Goal: Task Accomplishment & Management: Manage account settings

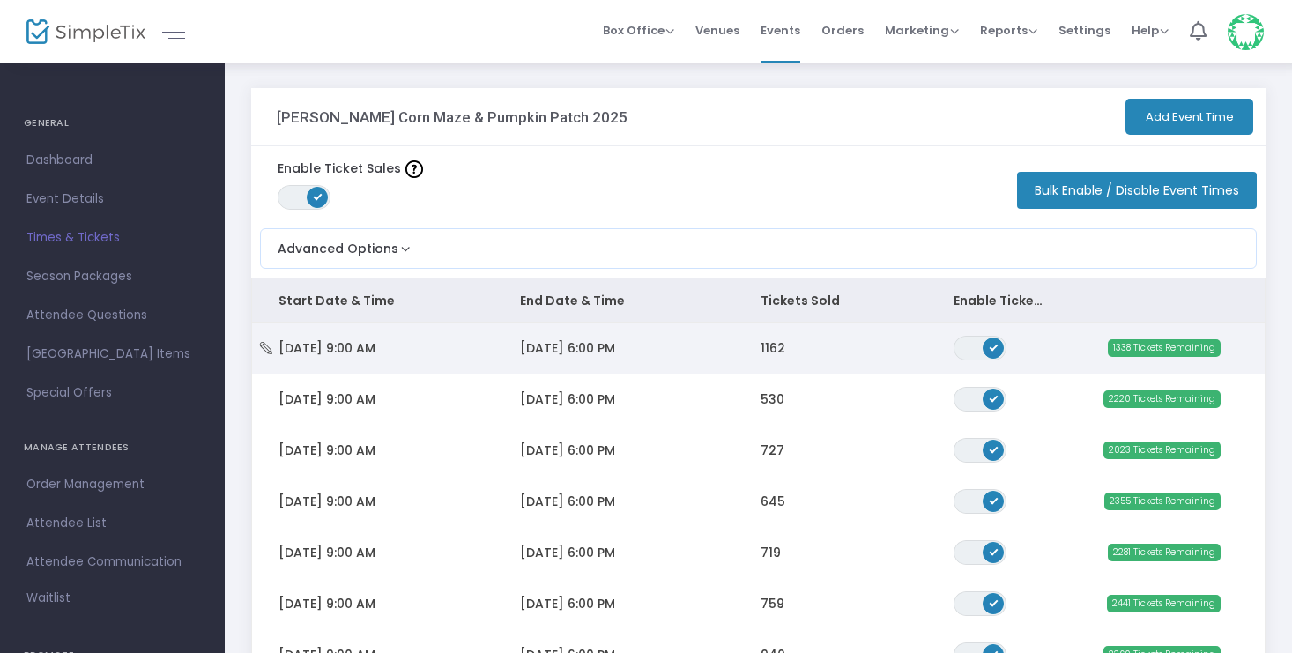
click at [1166, 349] on span "1338 Tickets Remaining" at bounding box center [1163, 348] width 113 height 18
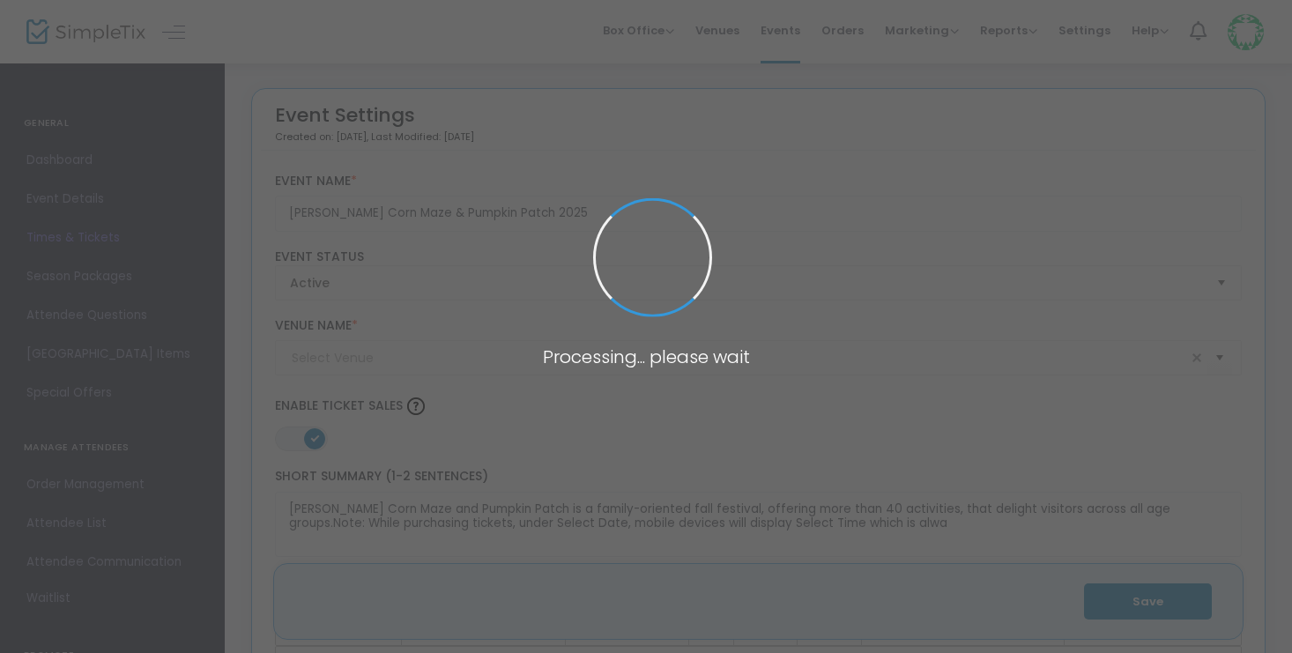
type input "[PERSON_NAME] Corn Maze & Pumpkin Patch"
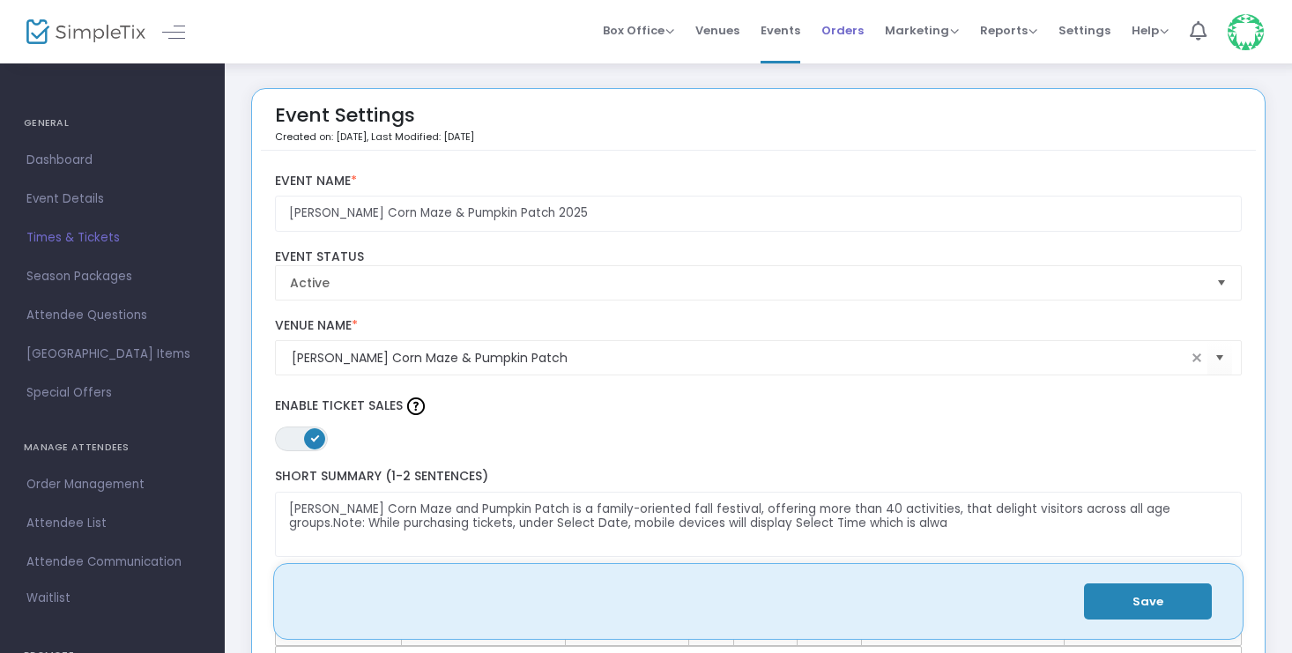
click at [855, 27] on span "Orders" at bounding box center [842, 30] width 42 height 45
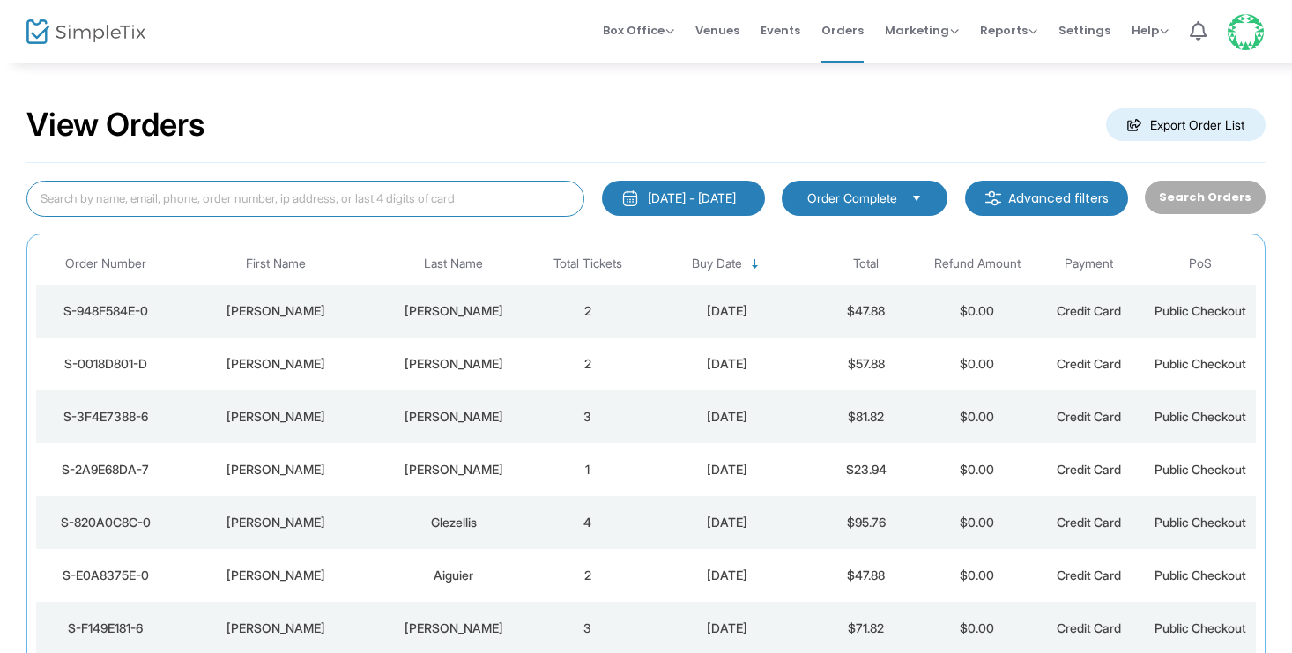
click at [115, 199] on input at bounding box center [305, 199] width 558 height 36
type input "car"
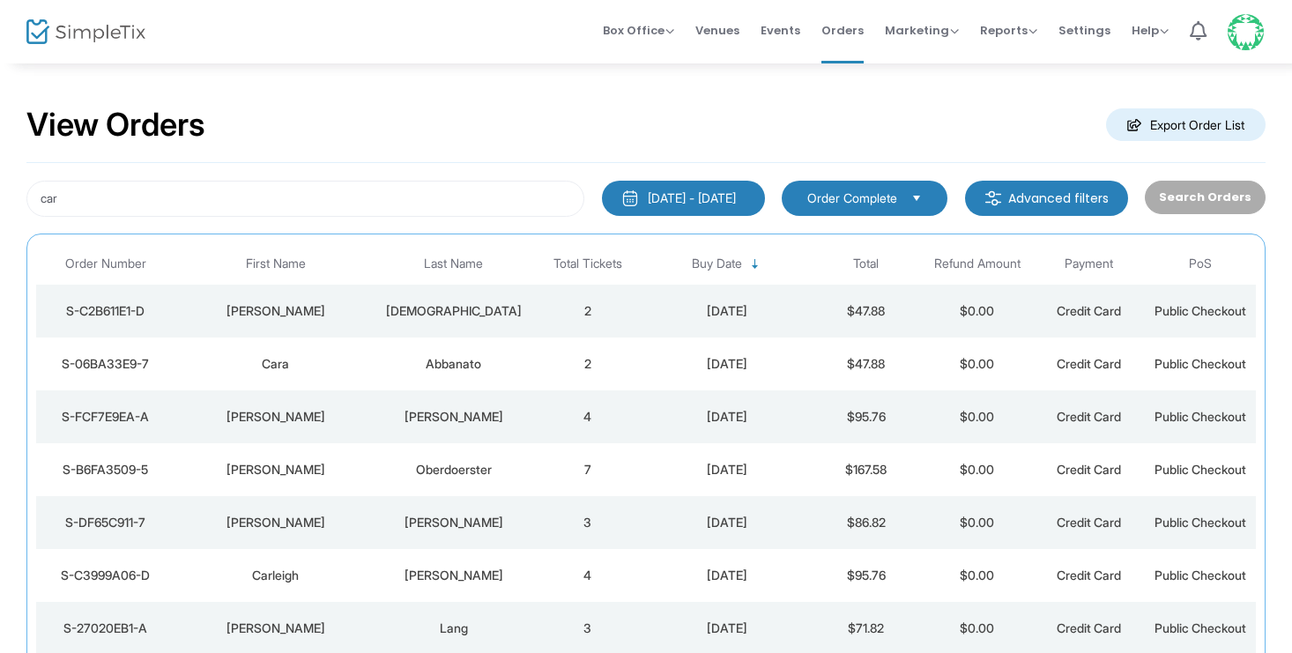
click at [353, 415] on div "Brittney" at bounding box center [276, 417] width 192 height 18
